Goal: Book appointment/travel/reservation

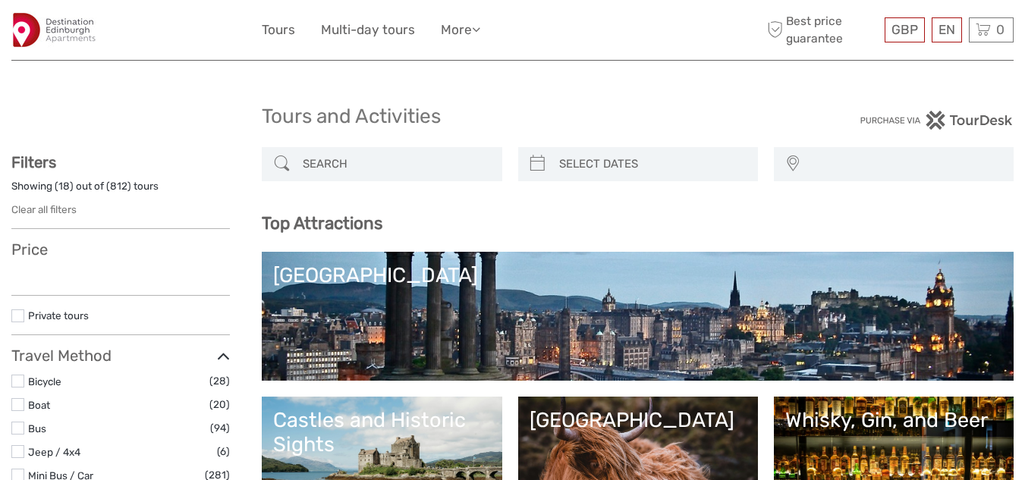
select select
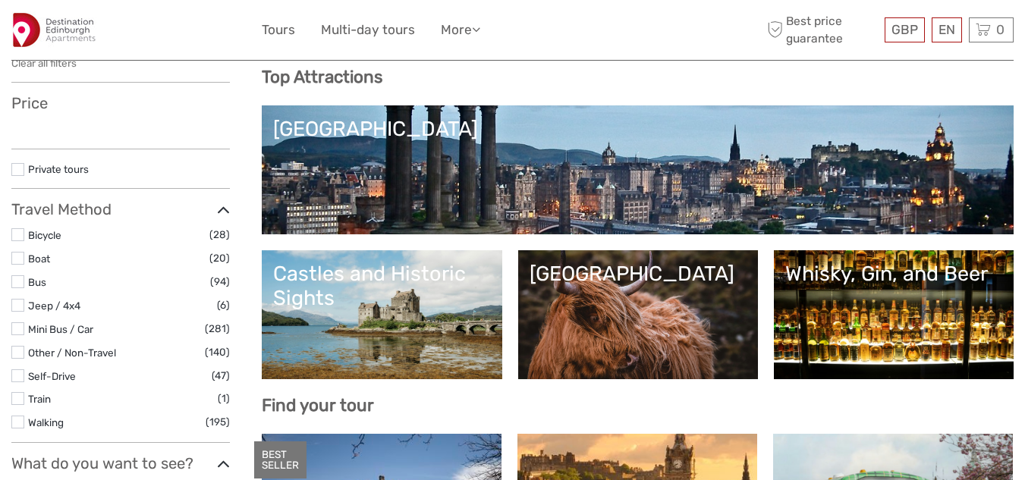
scroll to position [152, 0]
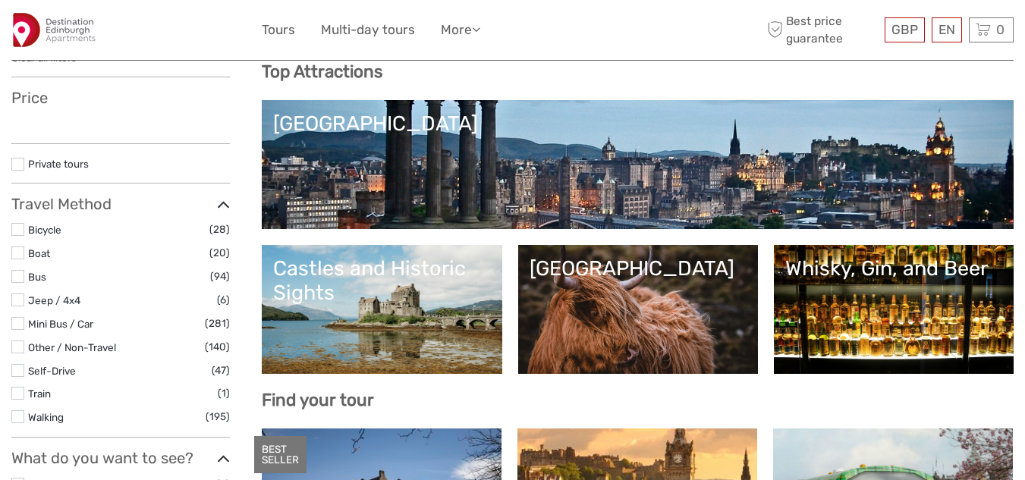
click at [307, 134] on div "[GEOGRAPHIC_DATA]" at bounding box center [637, 124] width 729 height 24
select select
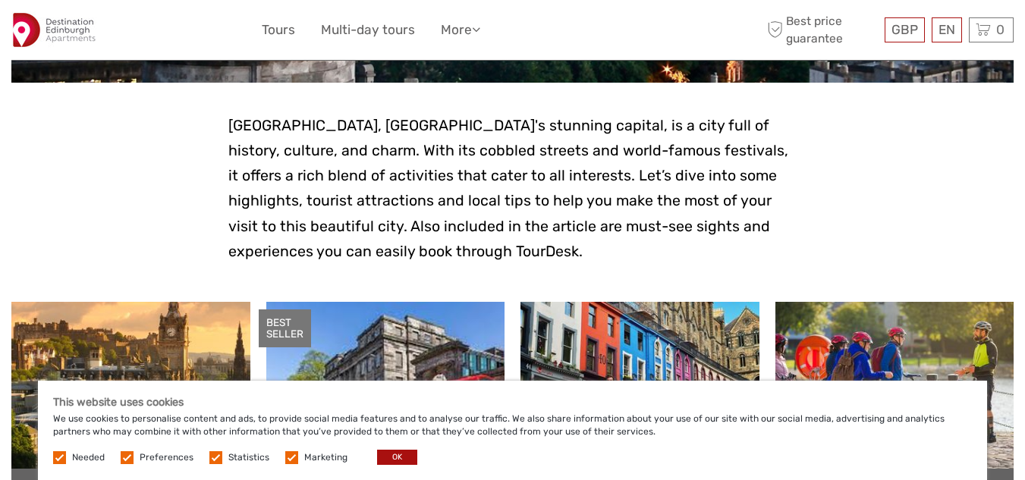
scroll to position [320, 0]
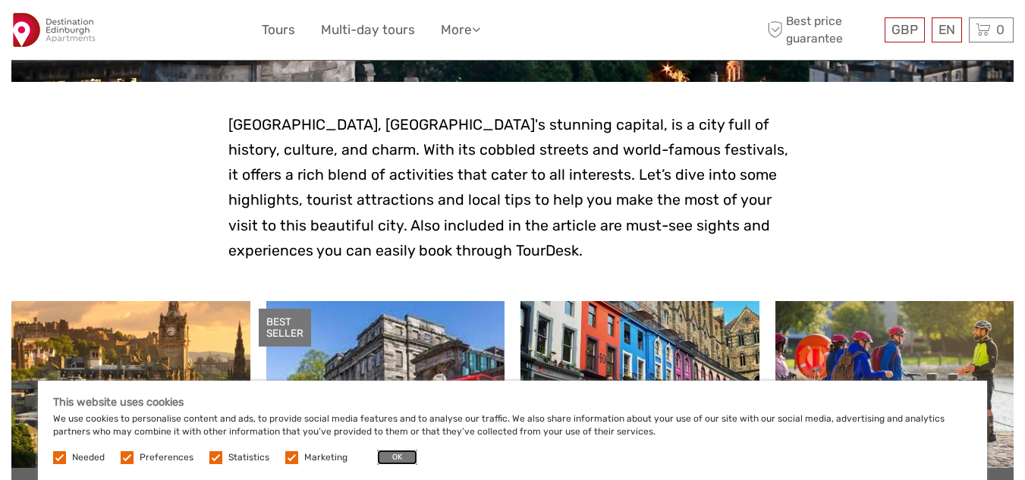
click at [408, 460] on button "OK" at bounding box center [397, 457] width 40 height 15
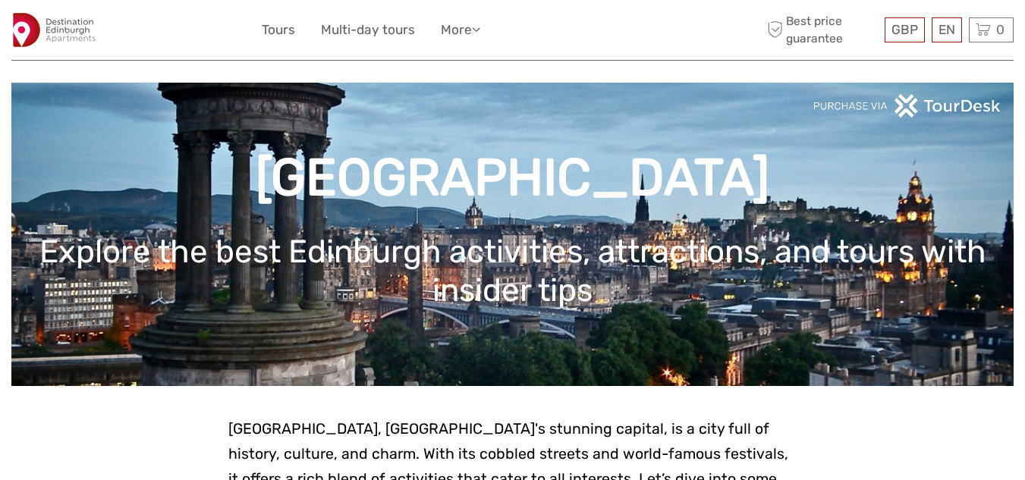
scroll to position [0, 0]
